Goal: Transaction & Acquisition: Purchase product/service

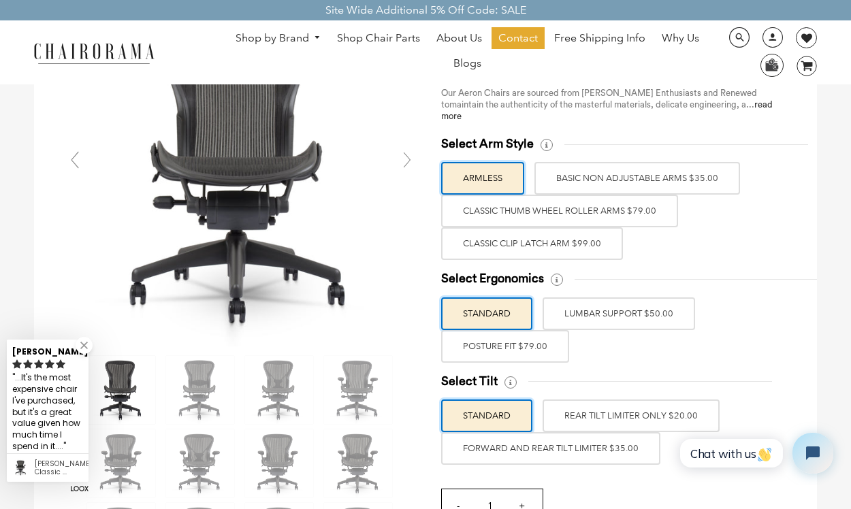
scroll to position [138, 0]
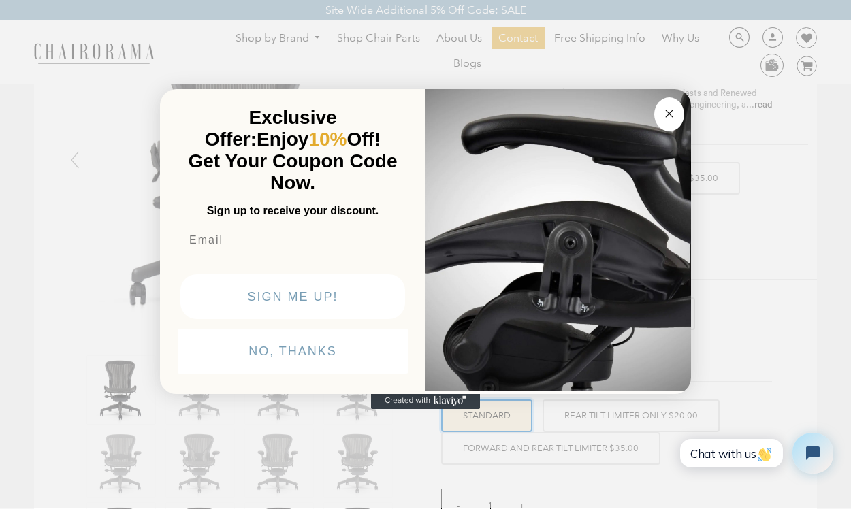
click at [637, 321] on img "POPUP Form" at bounding box center [559, 238] width 266 height 305
click at [671, 120] on circle "Close dialog" at bounding box center [670, 114] width 16 height 16
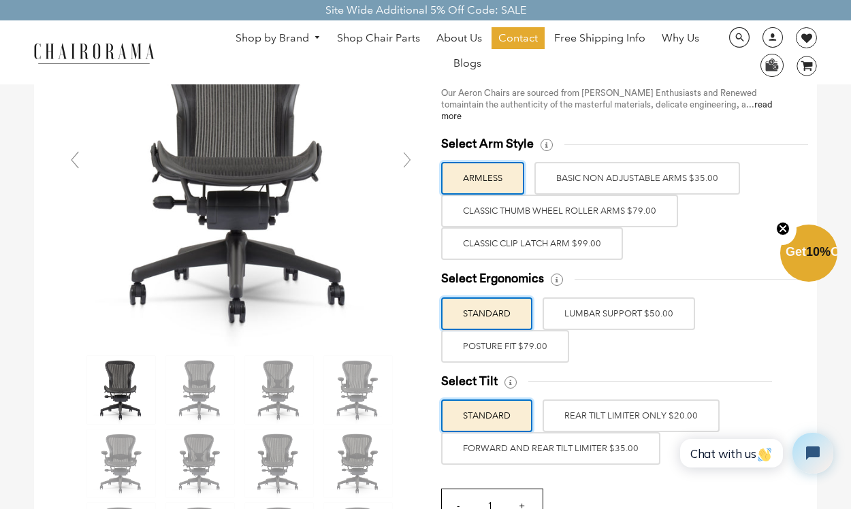
click at [657, 176] on label "BASIC NON ADJUSTABLE ARMS $35.00" at bounding box center [638, 178] width 206 height 33
click at [0, 0] on input "BASIC NON ADJUSTABLE ARMS $35.00" at bounding box center [0, 0] width 0 height 0
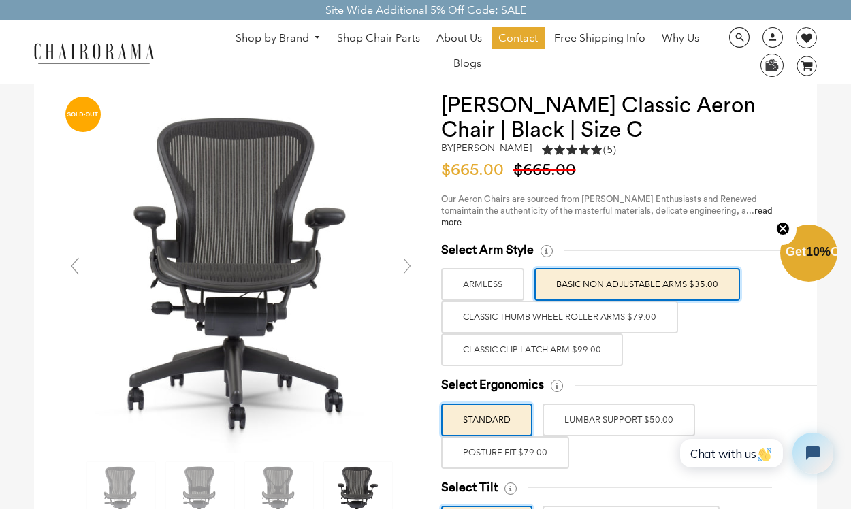
scroll to position [30, 0]
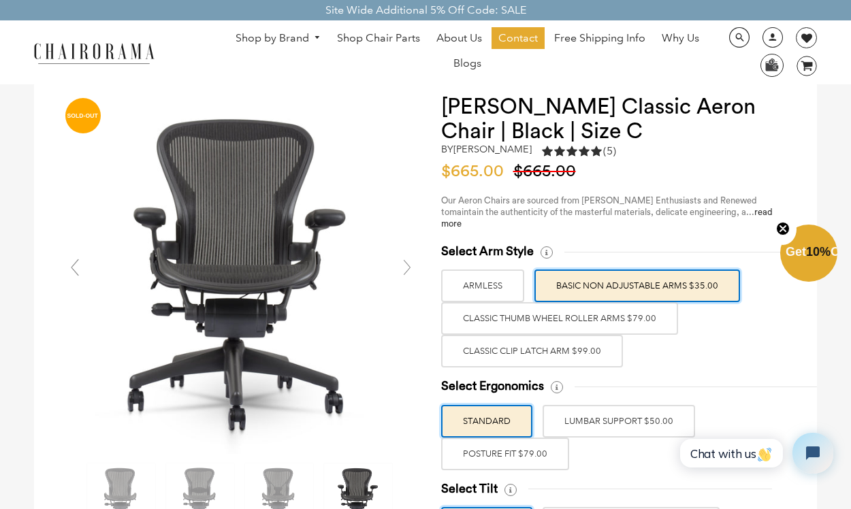
click at [581, 321] on label "Classic Thumb Wheel Roller Arms $79.00" at bounding box center [559, 318] width 237 height 33
click at [0, 0] on input "Classic Thumb Wheel Roller Arms $79.00" at bounding box center [0, 0] width 0 height 0
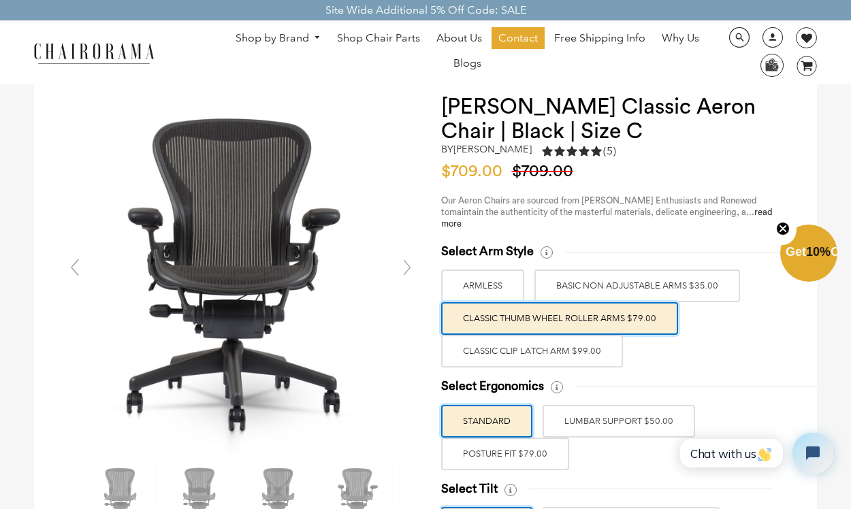
click at [571, 349] on label "Classic Clip Latch Arm $99.00" at bounding box center [532, 351] width 182 height 33
click at [0, 0] on input "Classic Clip Latch Arm $99.00" at bounding box center [0, 0] width 0 height 0
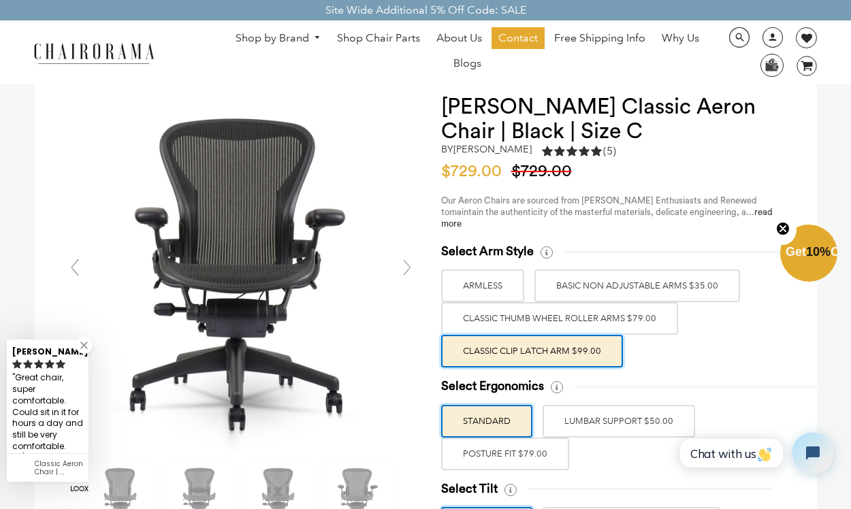
click at [580, 316] on label "Classic Thumb Wheel Roller Arms $79.00" at bounding box center [559, 318] width 237 height 33
click at [0, 0] on input "Classic Thumb Wheel Roller Arms $79.00" at bounding box center [0, 0] width 0 height 0
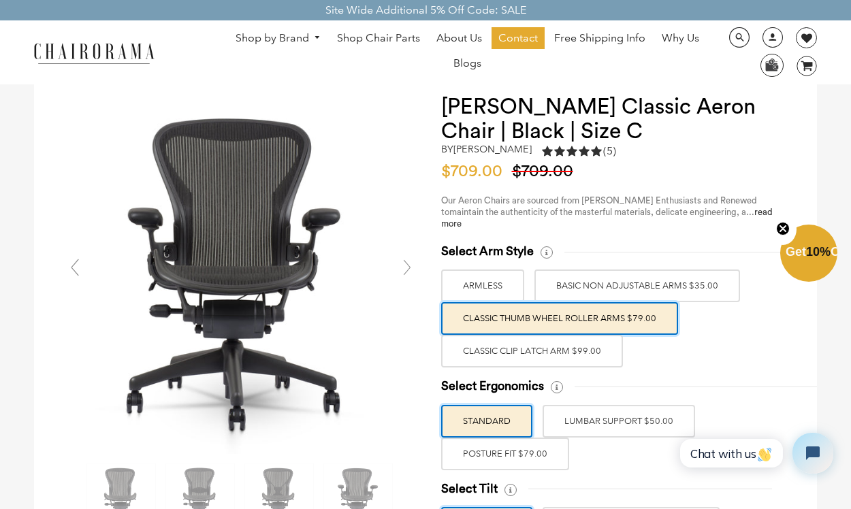
click at [574, 341] on label "Classic Clip Latch Arm $99.00" at bounding box center [532, 351] width 182 height 33
click at [0, 0] on input "Classic Clip Latch Arm $99.00" at bounding box center [0, 0] width 0 height 0
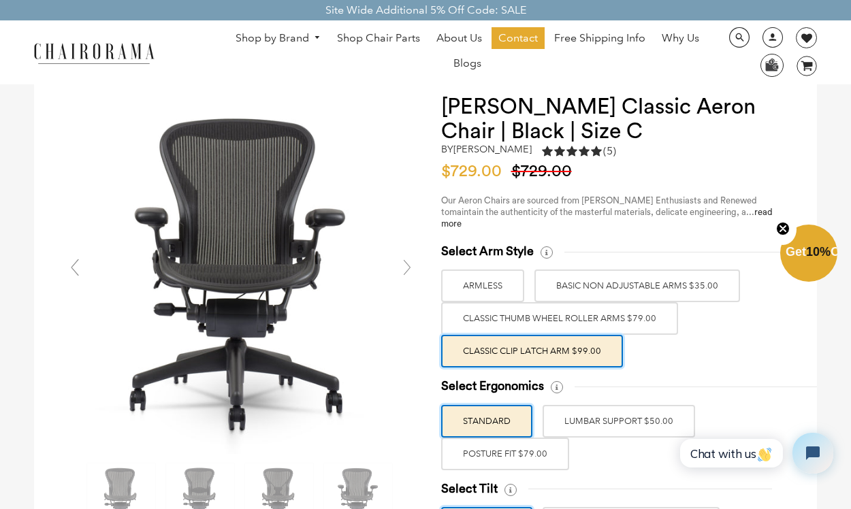
click at [580, 312] on label "Classic Thumb Wheel Roller Arms $79.00" at bounding box center [559, 318] width 237 height 33
click at [0, 0] on input "Classic Thumb Wheel Roller Arms $79.00" at bounding box center [0, 0] width 0 height 0
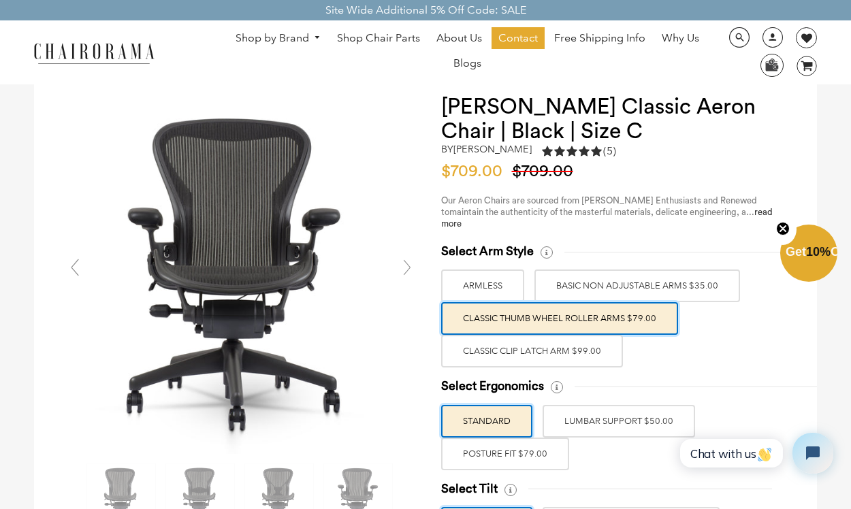
click at [575, 339] on label "Classic Clip Latch Arm $99.00" at bounding box center [532, 351] width 182 height 33
click at [0, 0] on input "Classic Clip Latch Arm $99.00" at bounding box center [0, 0] width 0 height 0
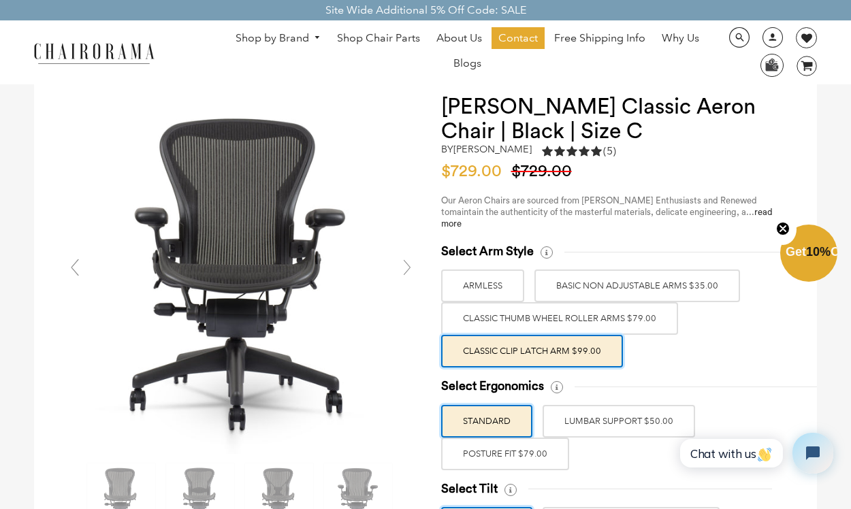
click at [497, 321] on label "Classic Thumb Wheel Roller Arms $79.00" at bounding box center [559, 318] width 237 height 33
click at [0, 0] on input "Classic Thumb Wheel Roller Arms $79.00" at bounding box center [0, 0] width 0 height 0
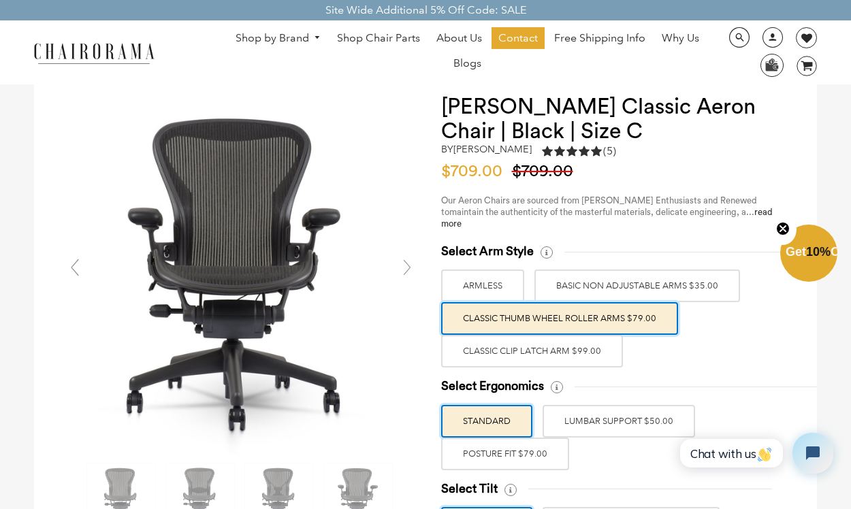
click at [458, 337] on label "Classic Clip Latch Arm $99.00" at bounding box center [532, 351] width 182 height 33
click at [0, 0] on input "Classic Clip Latch Arm $99.00" at bounding box center [0, 0] width 0 height 0
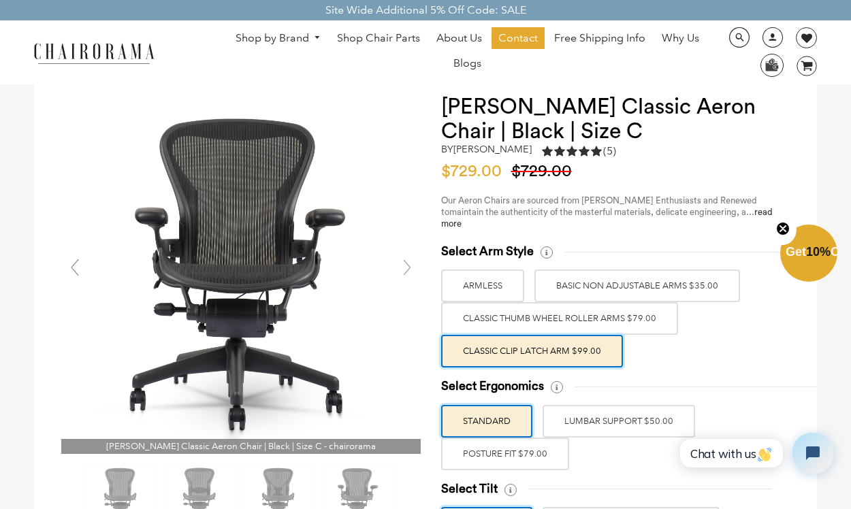
click at [485, 326] on label "Classic Thumb Wheel Roller Arms $79.00" at bounding box center [559, 318] width 237 height 33
click at [0, 0] on input "Classic Thumb Wheel Roller Arms $79.00" at bounding box center [0, 0] width 0 height 0
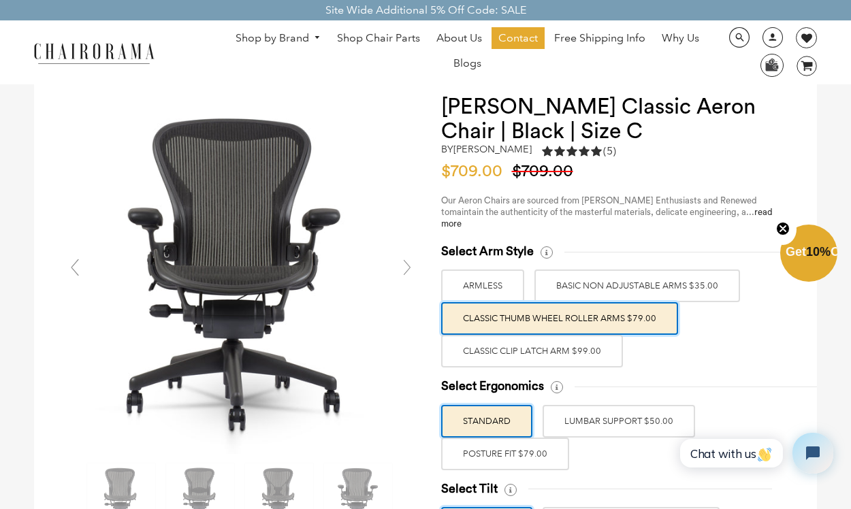
click at [484, 348] on label "Classic Clip Latch Arm $99.00" at bounding box center [532, 351] width 182 height 33
click at [0, 0] on input "Classic Clip Latch Arm $99.00" at bounding box center [0, 0] width 0 height 0
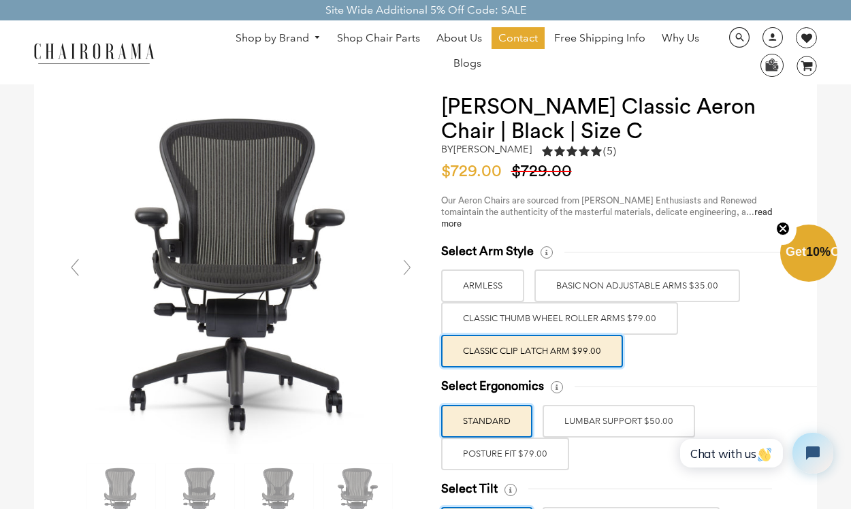
click at [498, 452] on label "POSTURE FIT $79.00" at bounding box center [505, 454] width 128 height 33
click at [0, 0] on input "POSTURE FIT $79.00" at bounding box center [0, 0] width 0 height 0
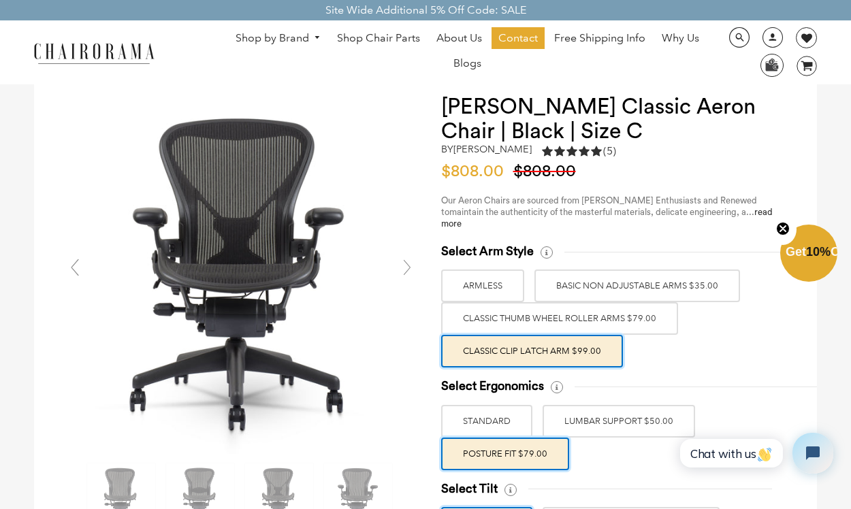
click at [584, 422] on label "LUMBAR SUPPORT $50.00" at bounding box center [619, 421] width 153 height 33
click at [0, 0] on input "LUMBAR SUPPORT $50.00" at bounding box center [0, 0] width 0 height 0
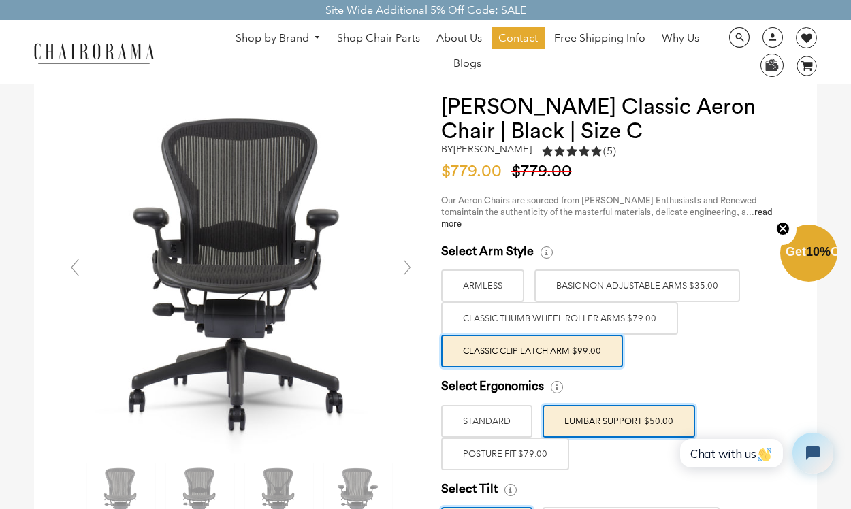
click at [537, 444] on label "POSTURE FIT $79.00" at bounding box center [505, 454] width 128 height 33
click at [0, 0] on input "POSTURE FIT $79.00" at bounding box center [0, 0] width 0 height 0
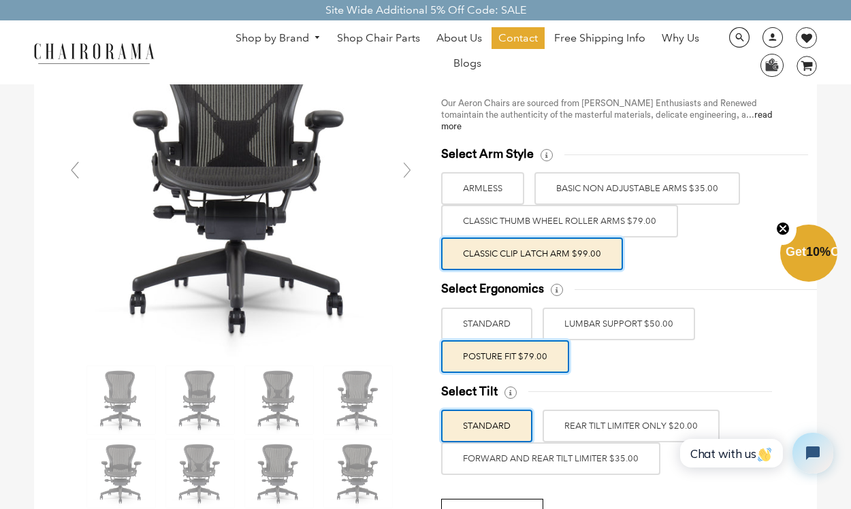
scroll to position [134, 0]
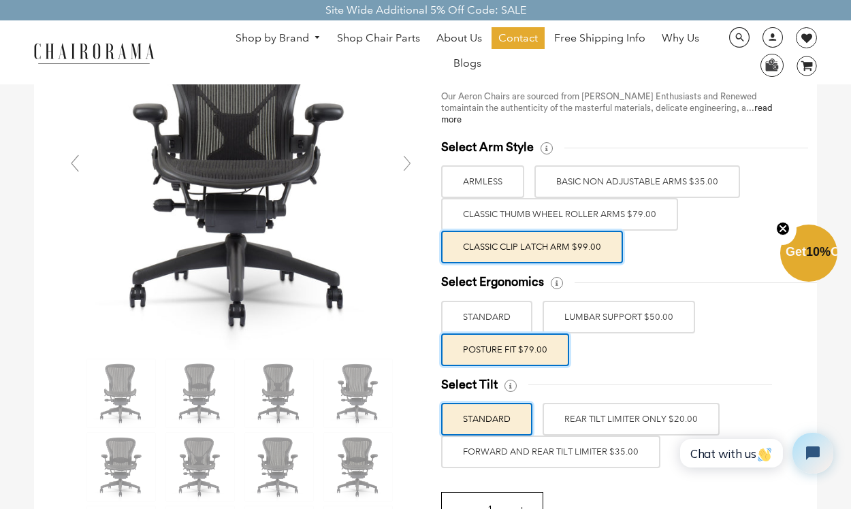
click at [575, 456] on label "FORWARD AND REAR TILT LIMITER $35.00" at bounding box center [550, 452] width 219 height 33
click at [0, 0] on input "FORWARD AND REAR TILT LIMITER $35.00" at bounding box center [0, 0] width 0 height 0
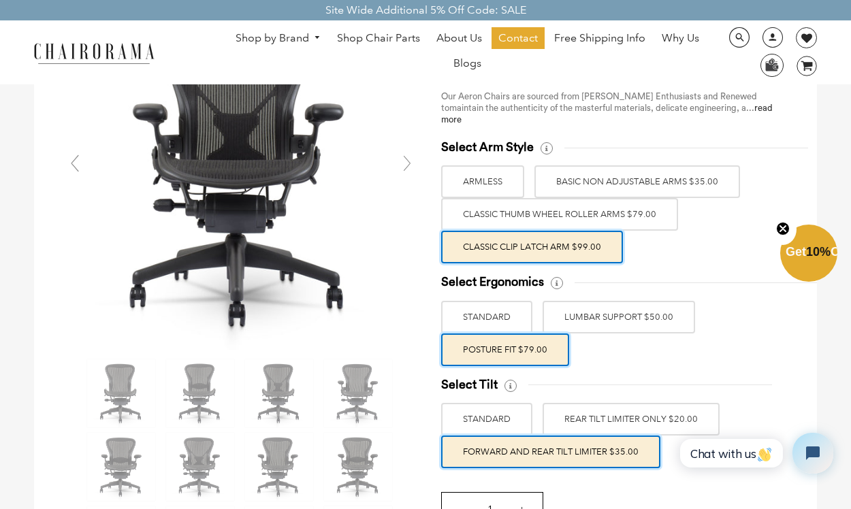
click at [575, 456] on label "FORWARD AND REAR TILT LIMITER $35.00" at bounding box center [550, 452] width 219 height 33
click at [0, 0] on input "FORWARD AND REAR TILT LIMITER $35.00" at bounding box center [0, 0] width 0 height 0
click at [519, 421] on label "STANDARD" at bounding box center [486, 419] width 91 height 33
click at [0, 0] on input "STANDARD" at bounding box center [0, 0] width 0 height 0
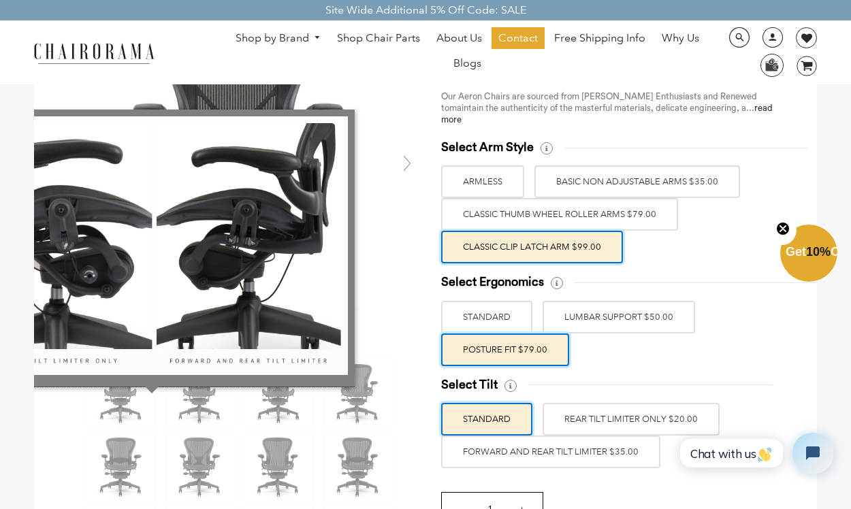
click at [513, 385] on icon at bounding box center [511, 386] width 12 height 12
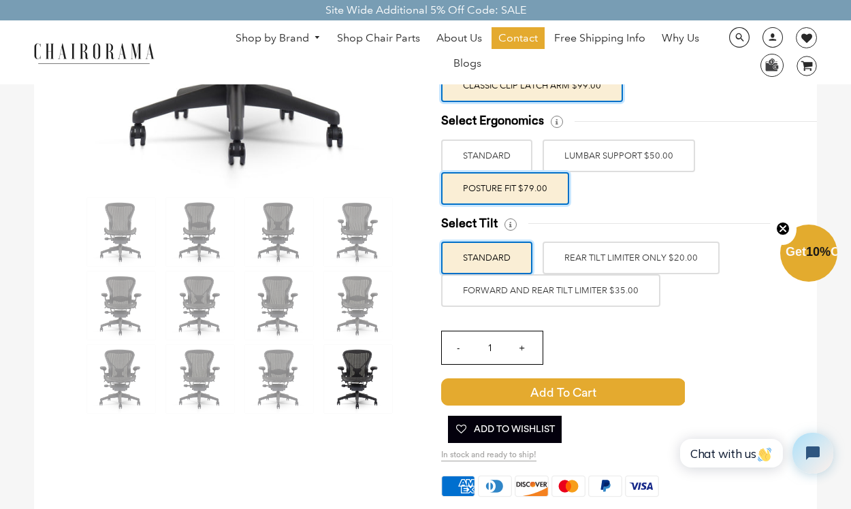
scroll to position [251, 0]
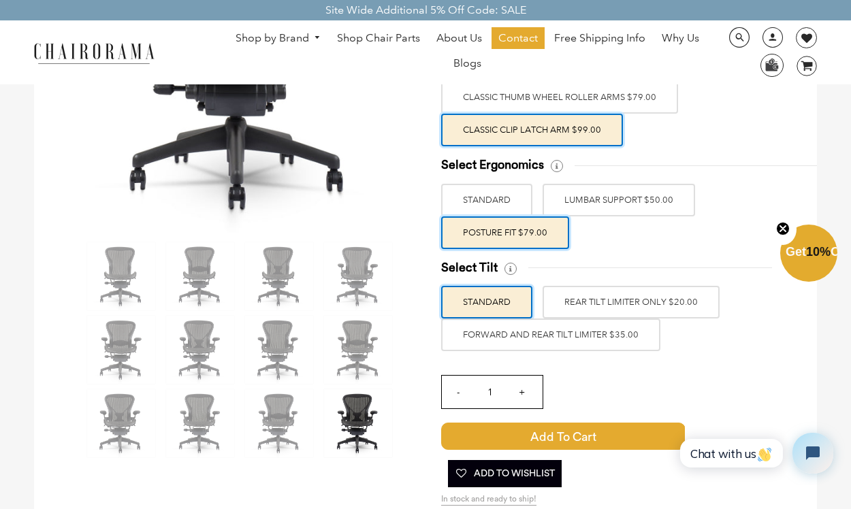
click at [580, 339] on label "FORWARD AND REAR TILT LIMITER $35.00" at bounding box center [550, 335] width 219 height 33
click at [0, 0] on input "FORWARD AND REAR TILT LIMITER $35.00" at bounding box center [0, 0] width 0 height 0
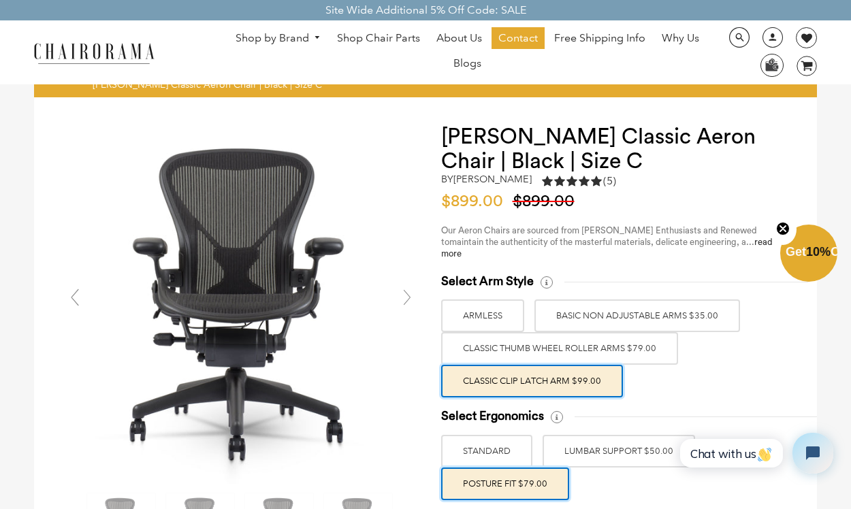
scroll to position [0, 0]
click at [636, 318] on label "BASIC NON ADJUSTABLE ARMS $35.00" at bounding box center [638, 316] width 206 height 33
click at [0, 0] on input "BASIC NON ADJUSTABLE ARMS $35.00" at bounding box center [0, 0] width 0 height 0
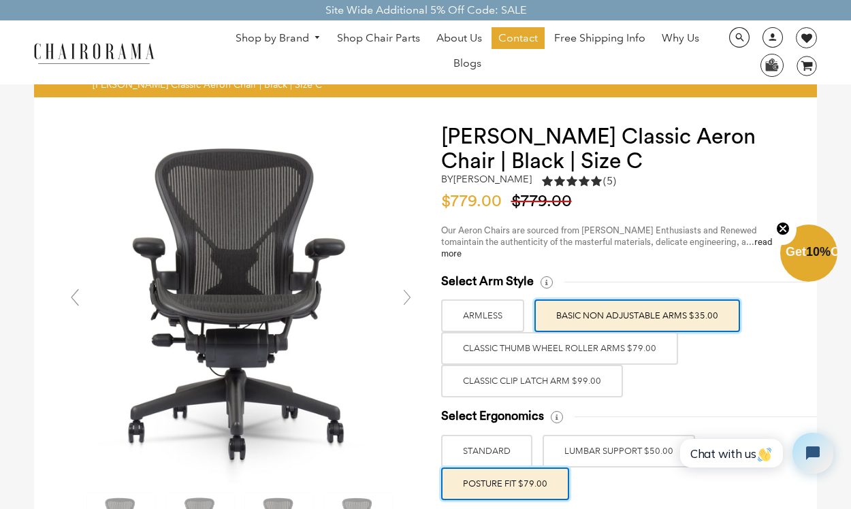
click at [499, 308] on label "ARMLESS" at bounding box center [482, 316] width 83 height 33
click at [0, 0] on input "ARMLESS" at bounding box center [0, 0] width 0 height 0
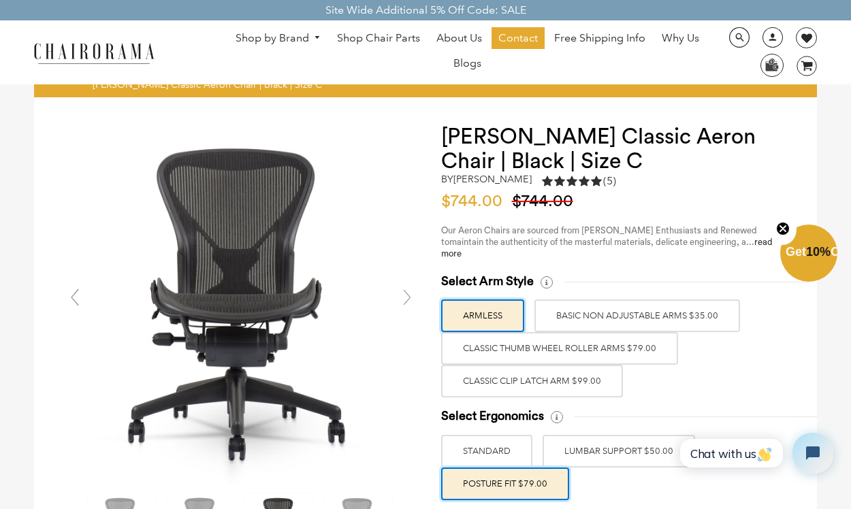
click at [492, 341] on label "Classic Thumb Wheel Roller Arms $79.00" at bounding box center [559, 348] width 237 height 33
click at [0, 0] on input "Classic Thumb Wheel Roller Arms $79.00" at bounding box center [0, 0] width 0 height 0
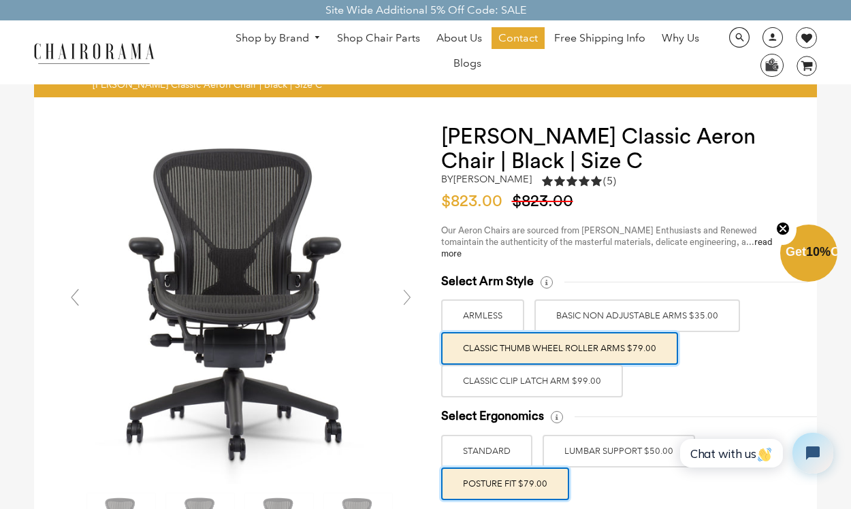
click at [485, 381] on label "Classic Clip Latch Arm $99.00" at bounding box center [532, 381] width 182 height 33
click at [0, 0] on input "Classic Clip Latch Arm $99.00" at bounding box center [0, 0] width 0 height 0
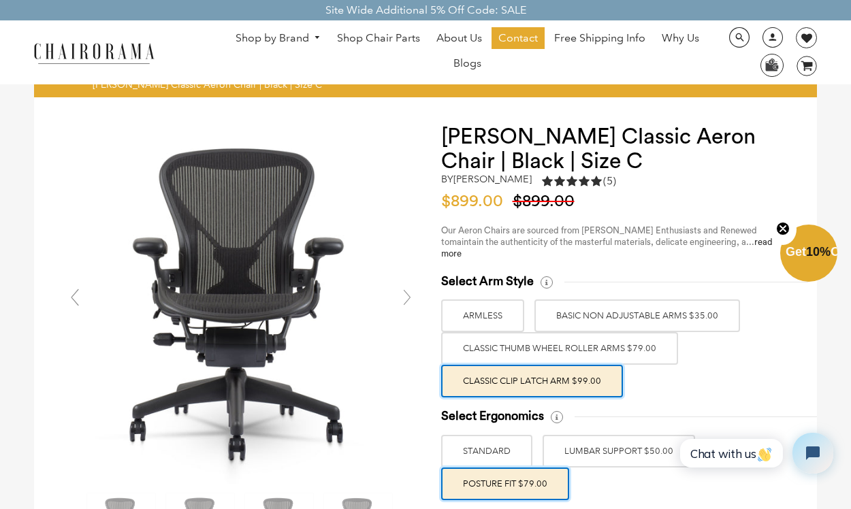
click at [492, 352] on label "Classic Thumb Wheel Roller Arms $79.00" at bounding box center [559, 348] width 237 height 33
click at [0, 0] on input "Classic Thumb Wheel Roller Arms $79.00" at bounding box center [0, 0] width 0 height 0
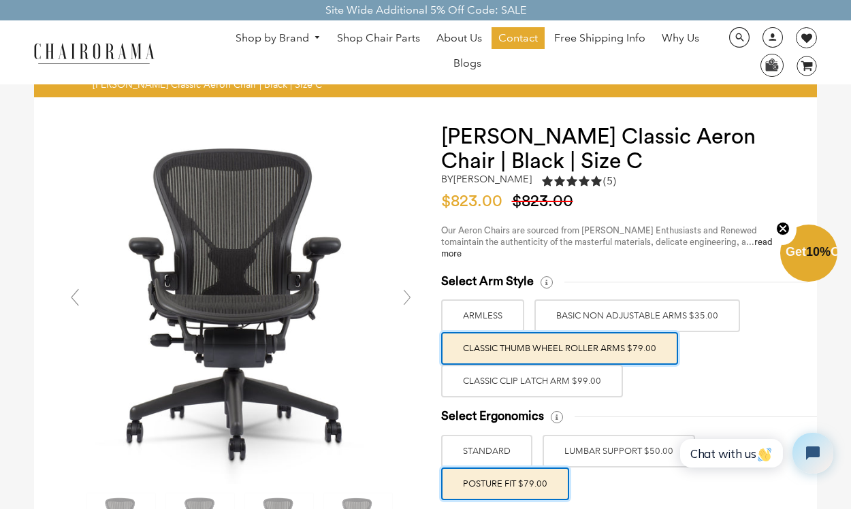
click at [486, 377] on label "Classic Clip Latch Arm $99.00" at bounding box center [532, 381] width 182 height 33
click at [0, 0] on input "Classic Clip Latch Arm $99.00" at bounding box center [0, 0] width 0 height 0
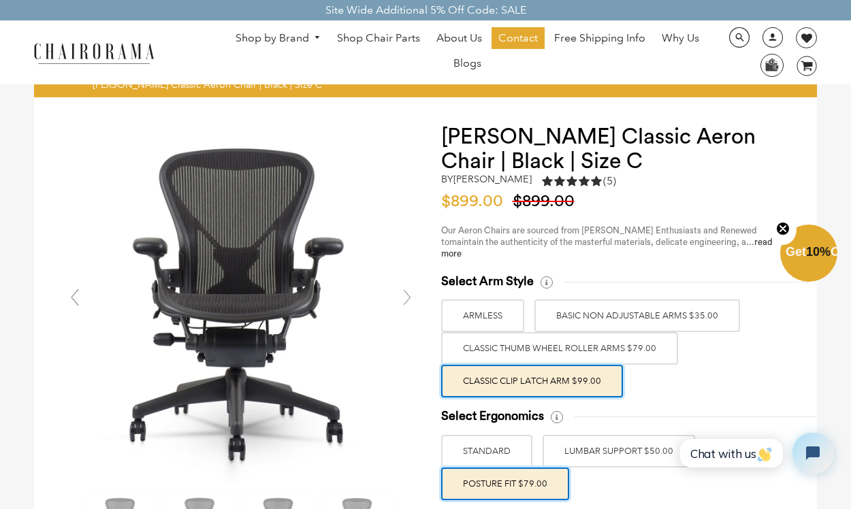
click at [492, 347] on label "Classic Thumb Wheel Roller Arms $79.00" at bounding box center [559, 348] width 237 height 33
click at [0, 0] on input "Classic Thumb Wheel Roller Arms $79.00" at bounding box center [0, 0] width 0 height 0
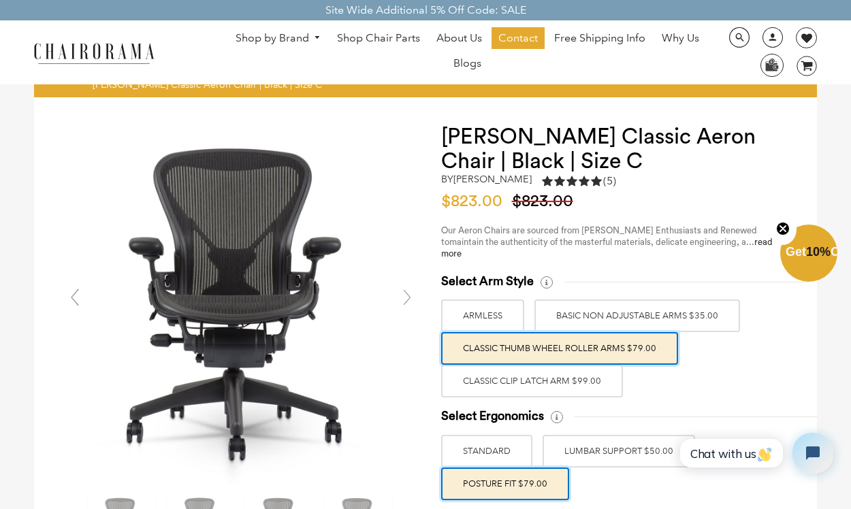
click at [488, 373] on label "Classic Clip Latch Arm $99.00" at bounding box center [532, 381] width 182 height 33
click at [0, 0] on input "Classic Clip Latch Arm $99.00" at bounding box center [0, 0] width 0 height 0
